Goal: Task Accomplishment & Management: Use online tool/utility

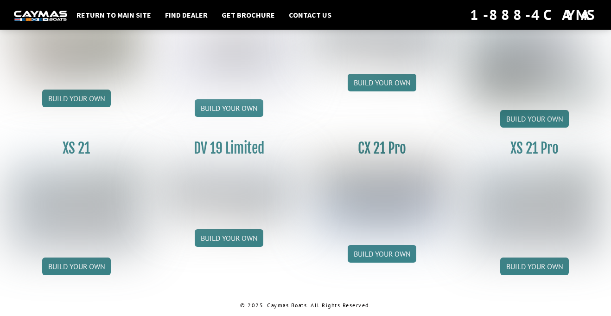
scroll to position [1151, 0]
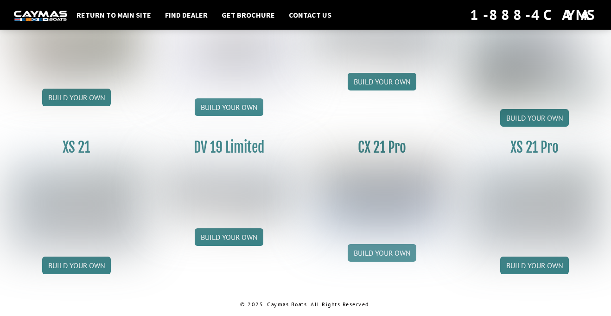
click at [364, 255] on link "Build your own" at bounding box center [382, 253] width 69 height 18
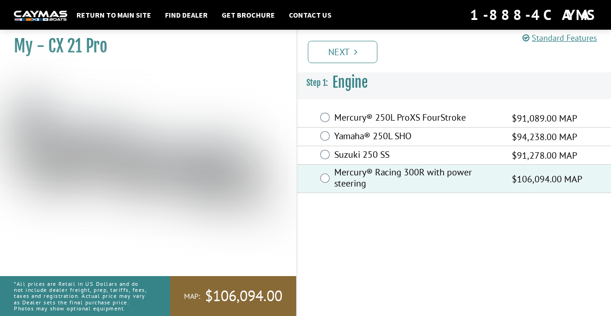
click at [367, 117] on label "Mercury® 250L ProXS FourStroke" at bounding box center [417, 118] width 166 height 13
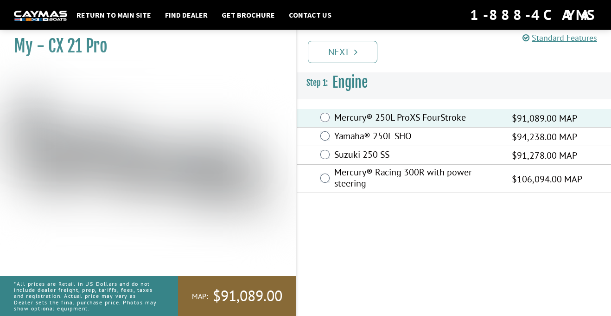
click at [367, 117] on label "Mercury® 250L ProXS FourStroke" at bounding box center [417, 118] width 166 height 13
click at [348, 46] on link "Next" at bounding box center [343, 52] width 70 height 22
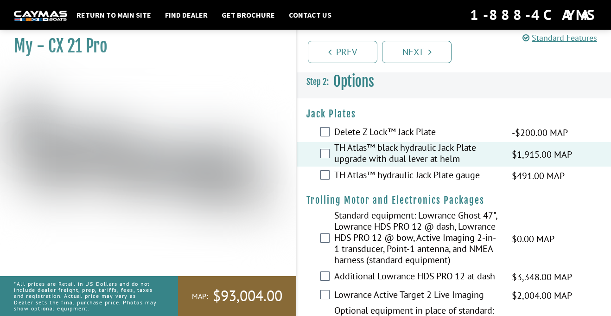
scroll to position [1, 0]
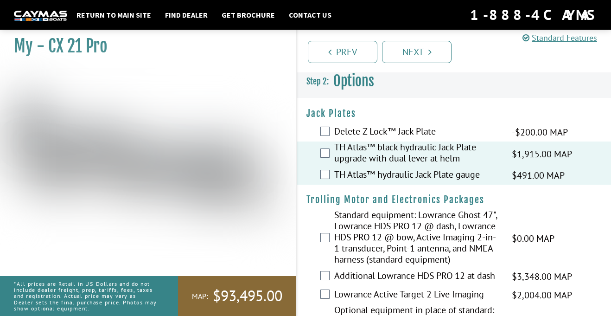
click at [321, 166] on div "TH Atlas™ hydraulic Jack Plate gauge $491.00 MAP $580.00 MSRP" at bounding box center [454, 175] width 314 height 19
click at [327, 161] on div "TH Atlas™ black hydraulic Jack Plate upgrade with dual lever at helm $1,915.00 …" at bounding box center [454, 153] width 314 height 25
click at [330, 157] on div "TH Atlas™ black hydraulic Jack Plate upgrade with dual lever at helm $1,915.00 …" at bounding box center [454, 153] width 314 height 25
click at [319, 151] on div "TH Atlas™ black hydraulic Jack Plate upgrade with dual lever at helm $1,915.00 …" at bounding box center [454, 153] width 314 height 25
click at [312, 151] on div "TH Atlas™ black hydraulic Jack Plate upgrade with dual lever at helm $1,915.00 …" at bounding box center [454, 153] width 314 height 25
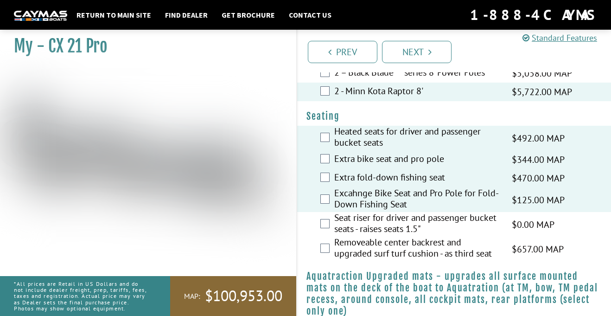
scroll to position [684, 0]
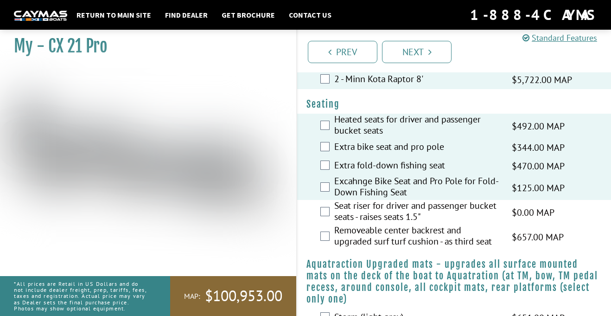
click at [342, 233] on label "Removeable center backrest and upgraded surf turf cushion - as third seat" at bounding box center [417, 236] width 166 height 25
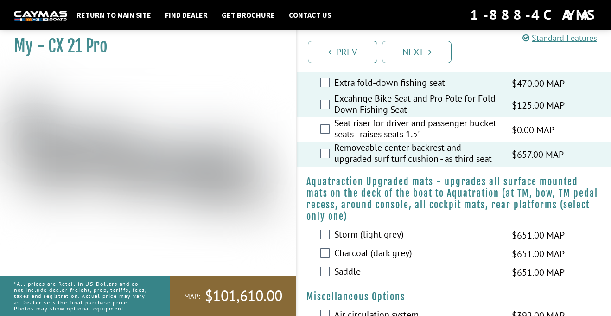
scroll to position [765, 0]
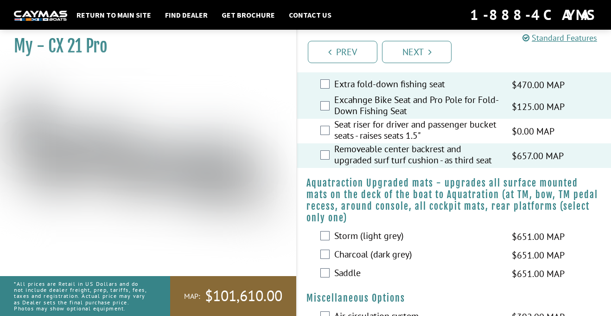
click at [340, 235] on label "Storm (light grey)" at bounding box center [417, 236] width 166 height 13
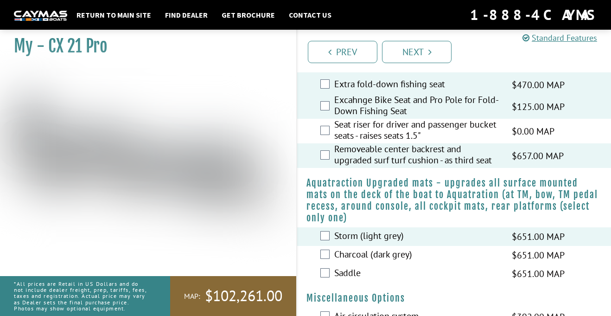
click at [330, 254] on div "Charcoal (dark grey) $651.00 MAP $769.00 MSRP" at bounding box center [454, 255] width 314 height 19
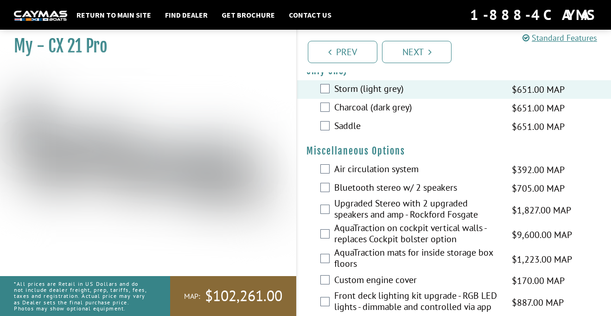
scroll to position [915, 0]
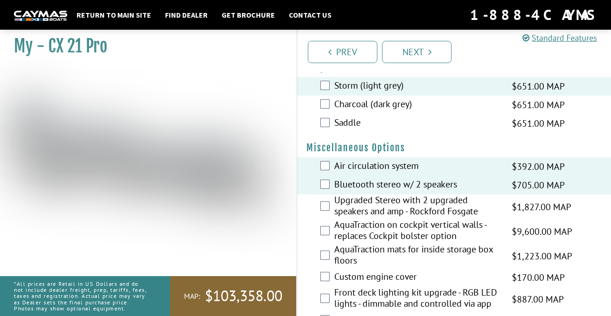
click at [323, 210] on div "Upgraded Stereo with 2 upgraded speakers and amp - Rockford Fosgate $1,827.00 M…" at bounding box center [454, 206] width 314 height 25
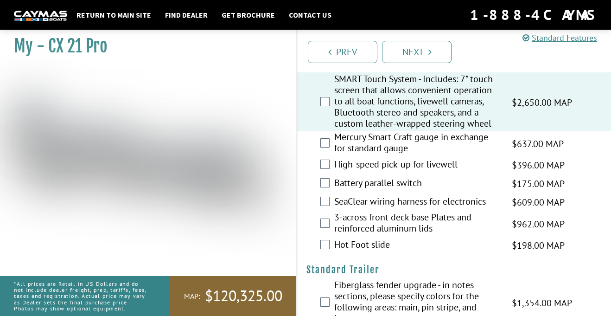
scroll to position [1239, 0]
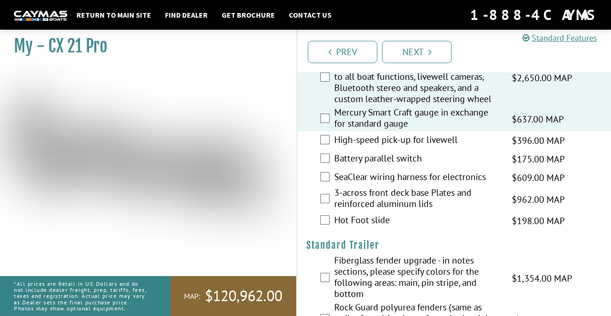
click at [323, 144] on div "High-speed pick-up for livewell $396.00 MAP $468.00 MSRP" at bounding box center [454, 140] width 314 height 19
click at [320, 130] on div "Mercury Smart Craft gauge in exchange for standard gauge $637.00 MAP $752.00 MS…" at bounding box center [454, 119] width 314 height 25
click at [323, 133] on div "High-speed pick-up for livewell $396.00 MAP $468.00 MSRP" at bounding box center [454, 140] width 314 height 19
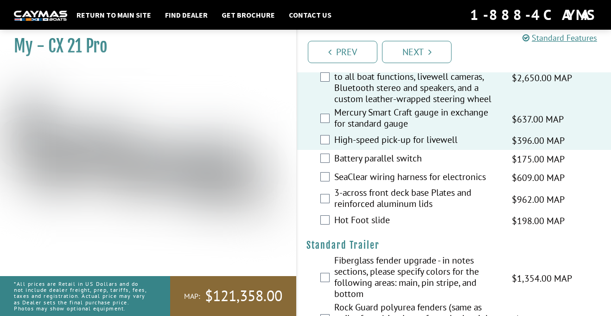
click at [328, 165] on div "Battery parallel switch $175.00 MAP $206.00 MSRP" at bounding box center [454, 159] width 314 height 19
click at [327, 163] on div "Battery parallel switch $175.00 MAP $206.00 MSRP" at bounding box center [454, 159] width 314 height 19
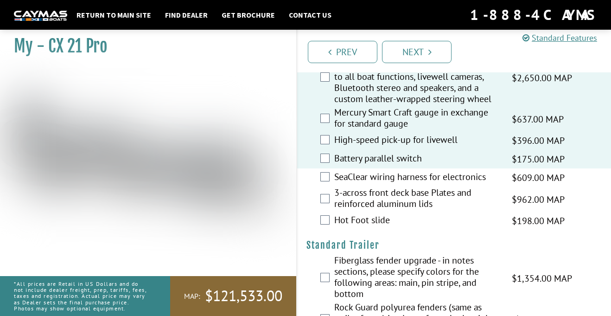
click at [329, 183] on div "SeaClear wiring harness for electronics $609.00 MAP $719.00 MSRP" at bounding box center [454, 177] width 314 height 19
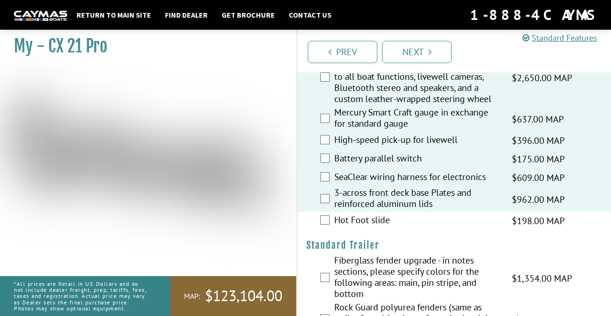
click at [325, 213] on div "Hot Foot slide $198.00 MAP $234.00 MSRP" at bounding box center [454, 220] width 314 height 19
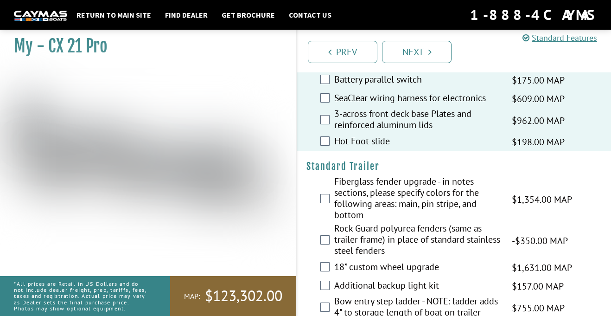
scroll to position [1314, 0]
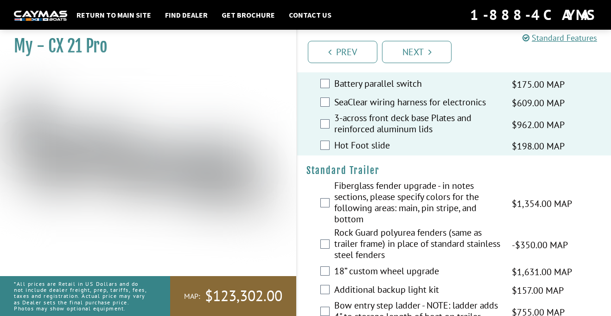
click at [324, 208] on div "Fiberglass fender upgrade - in notes sections, please specify colors for the fo…" at bounding box center [454, 203] width 314 height 47
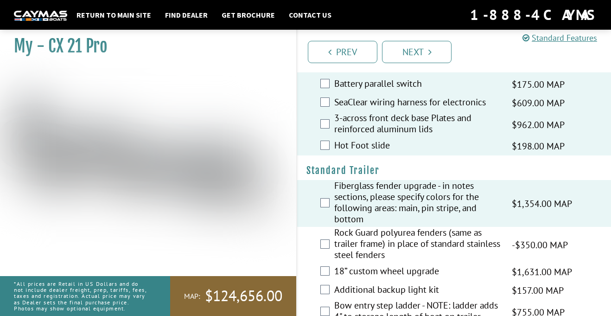
click at [324, 248] on div "Rock Guard polyurea fenders (same as trailer frame) in place of standard stainl…" at bounding box center [454, 245] width 314 height 36
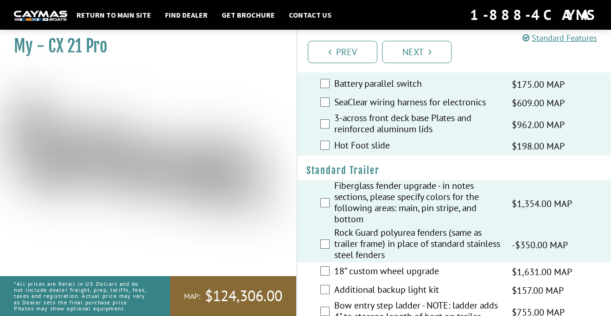
click at [330, 268] on div "18” custom wheel upgrade $1,631.00 MAP $1,926.00 MSRP" at bounding box center [454, 271] width 314 height 19
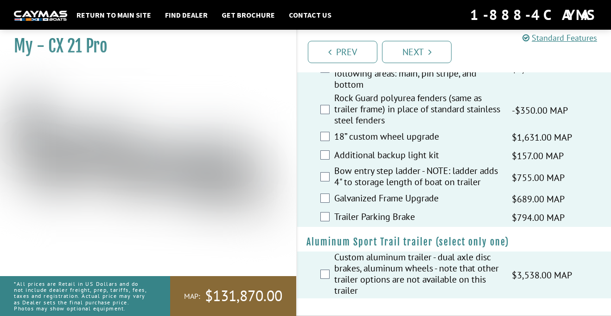
scroll to position [1443, 0]
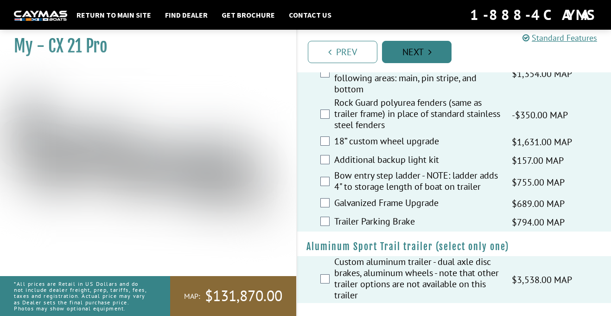
click at [416, 43] on link "Next" at bounding box center [417, 52] width 70 height 22
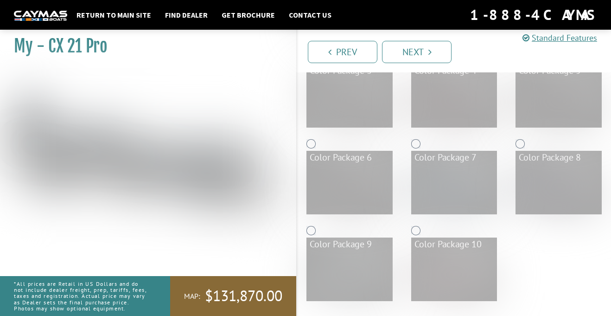
scroll to position [183, 0]
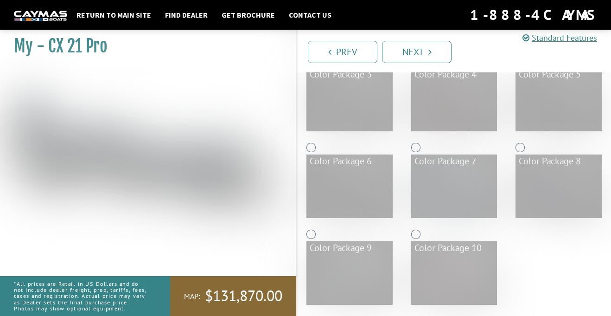
click at [536, 196] on img at bounding box center [558, 191] width 84 height 51
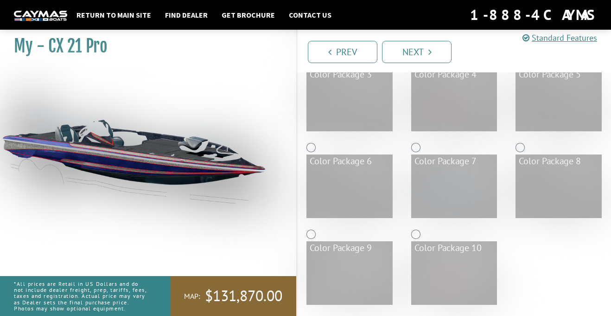
click at [434, 184] on img at bounding box center [454, 191] width 84 height 51
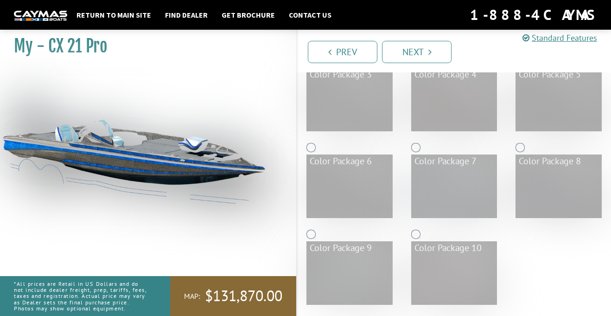
click at [373, 132] on div "Color Package 3" at bounding box center [349, 97] width 105 height 87
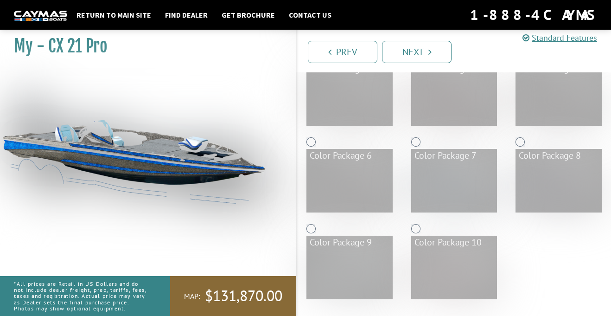
scroll to position [188, 0]
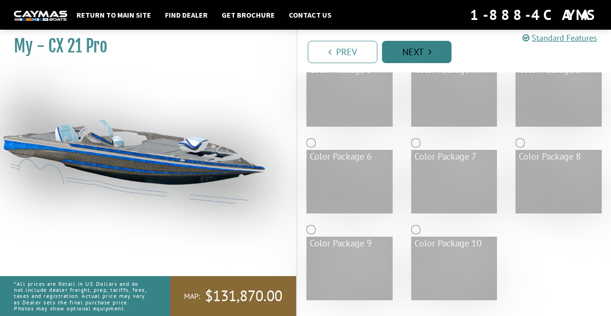
click at [420, 44] on link "Next" at bounding box center [417, 52] width 70 height 22
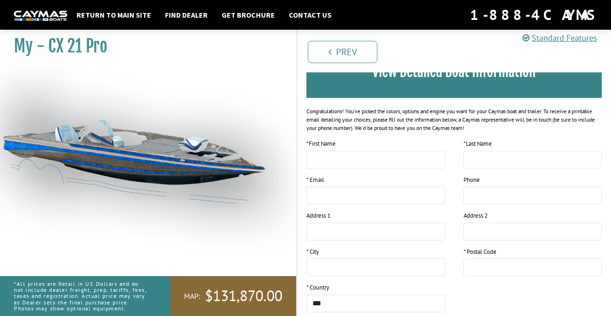
scroll to position [86, 0]
click at [335, 153] on input "text" at bounding box center [375, 159] width 139 height 18
type input "*****"
click at [498, 166] on input "text" at bounding box center [533, 159] width 139 height 18
type input "*"
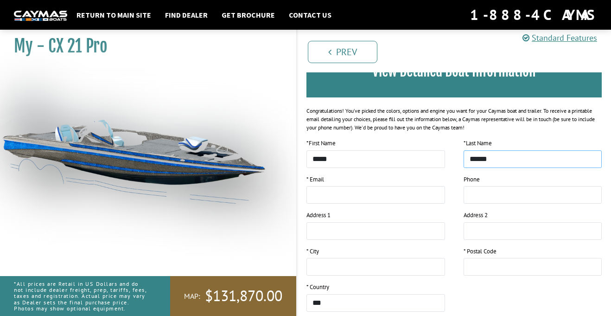
type input "******"
click at [312, 199] on input "email" at bounding box center [375, 195] width 139 height 18
type input "**********"
click at [477, 195] on input "tel" at bounding box center [533, 195] width 139 height 18
type input "******"
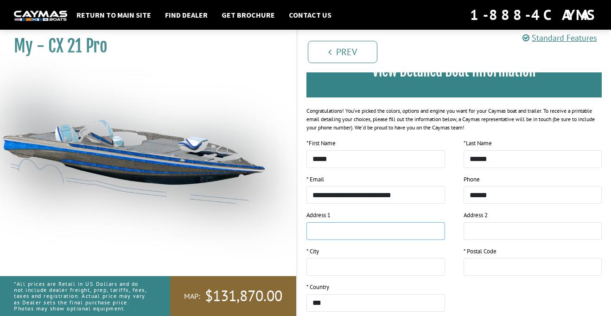
click at [381, 231] on input "text" at bounding box center [375, 231] width 139 height 18
type input "**********"
click at [350, 264] on input "text" at bounding box center [375, 267] width 139 height 18
type input "********"
click at [474, 266] on input "text" at bounding box center [533, 267] width 139 height 18
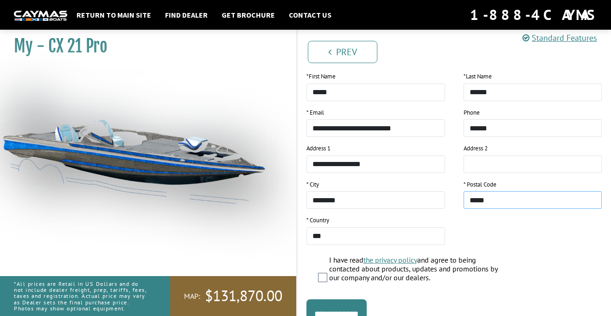
scroll to position [157, 0]
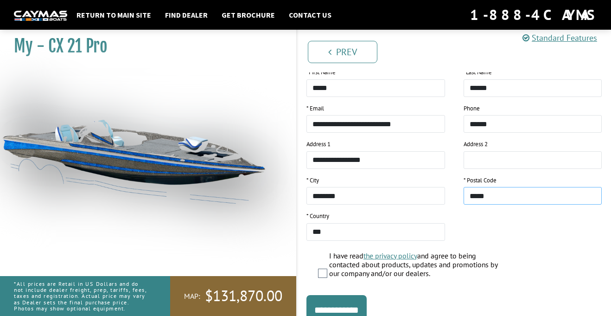
type input "*****"
click at [328, 298] on input "**********" at bounding box center [336, 310] width 60 height 30
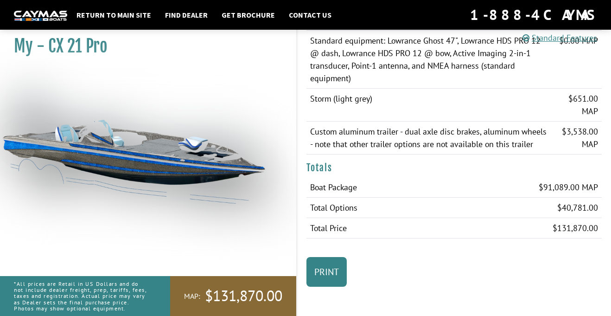
scroll to position [1807, 0]
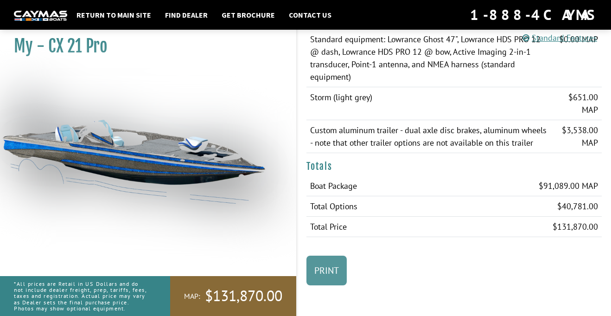
click at [331, 275] on link "Print" at bounding box center [326, 270] width 40 height 30
